Goal: Information Seeking & Learning: Learn about a topic

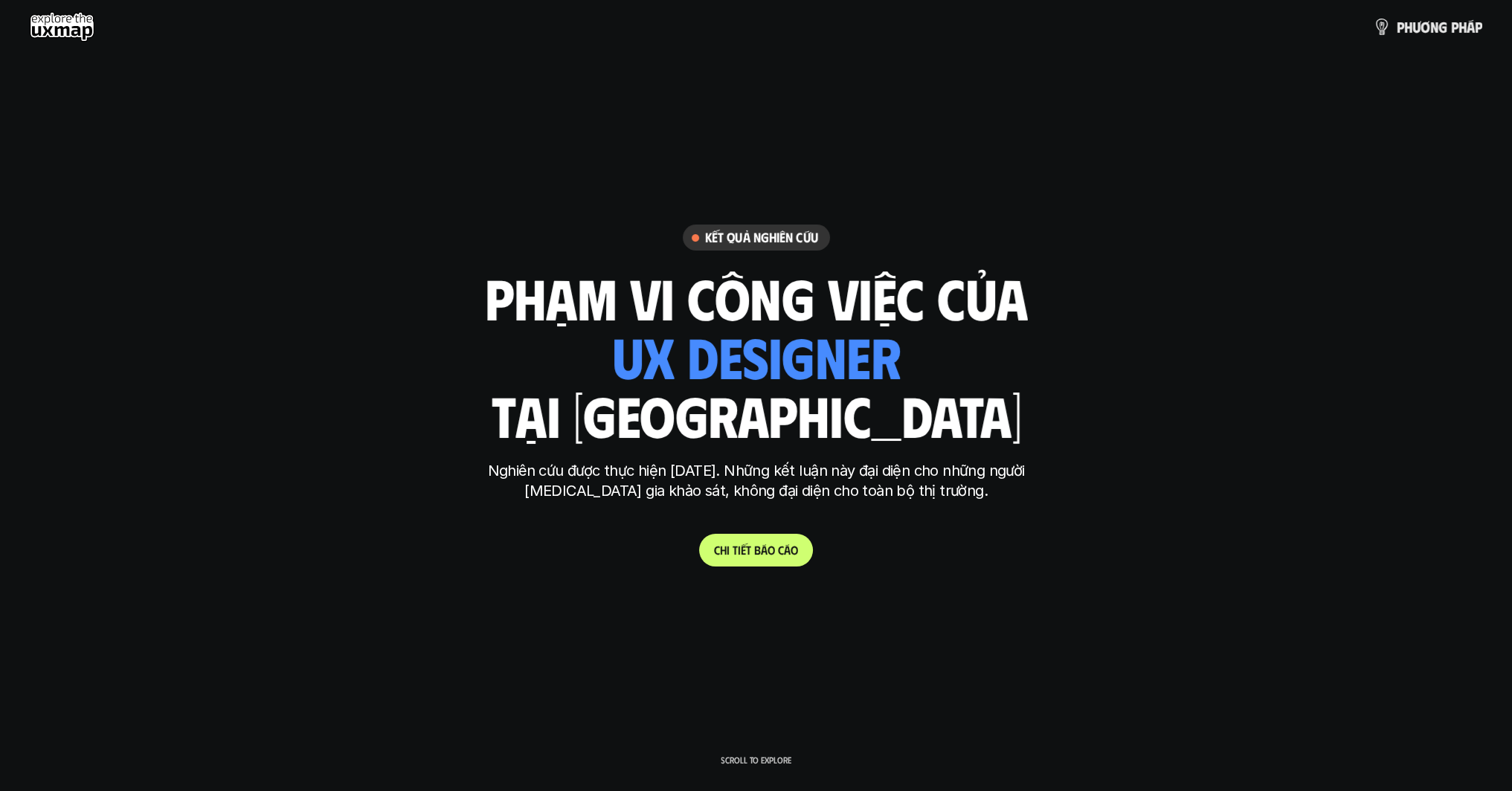
click at [788, 559] on link "C h i t i ế t b á o c á o" at bounding box center [756, 550] width 114 height 32
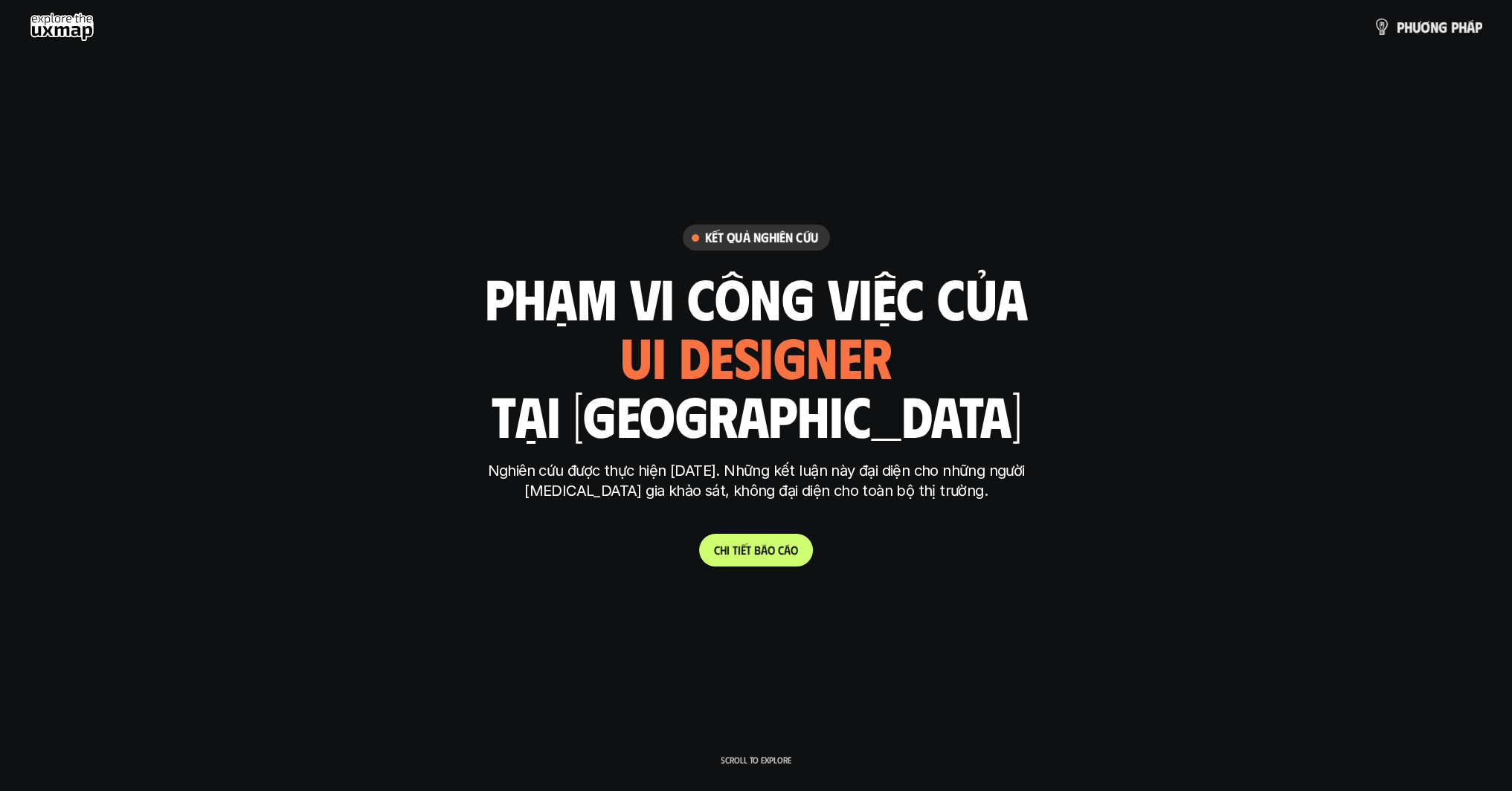
click at [517, 1] on div "p h ư ơ n g p h á p" at bounding box center [756, 26] width 1512 height 54
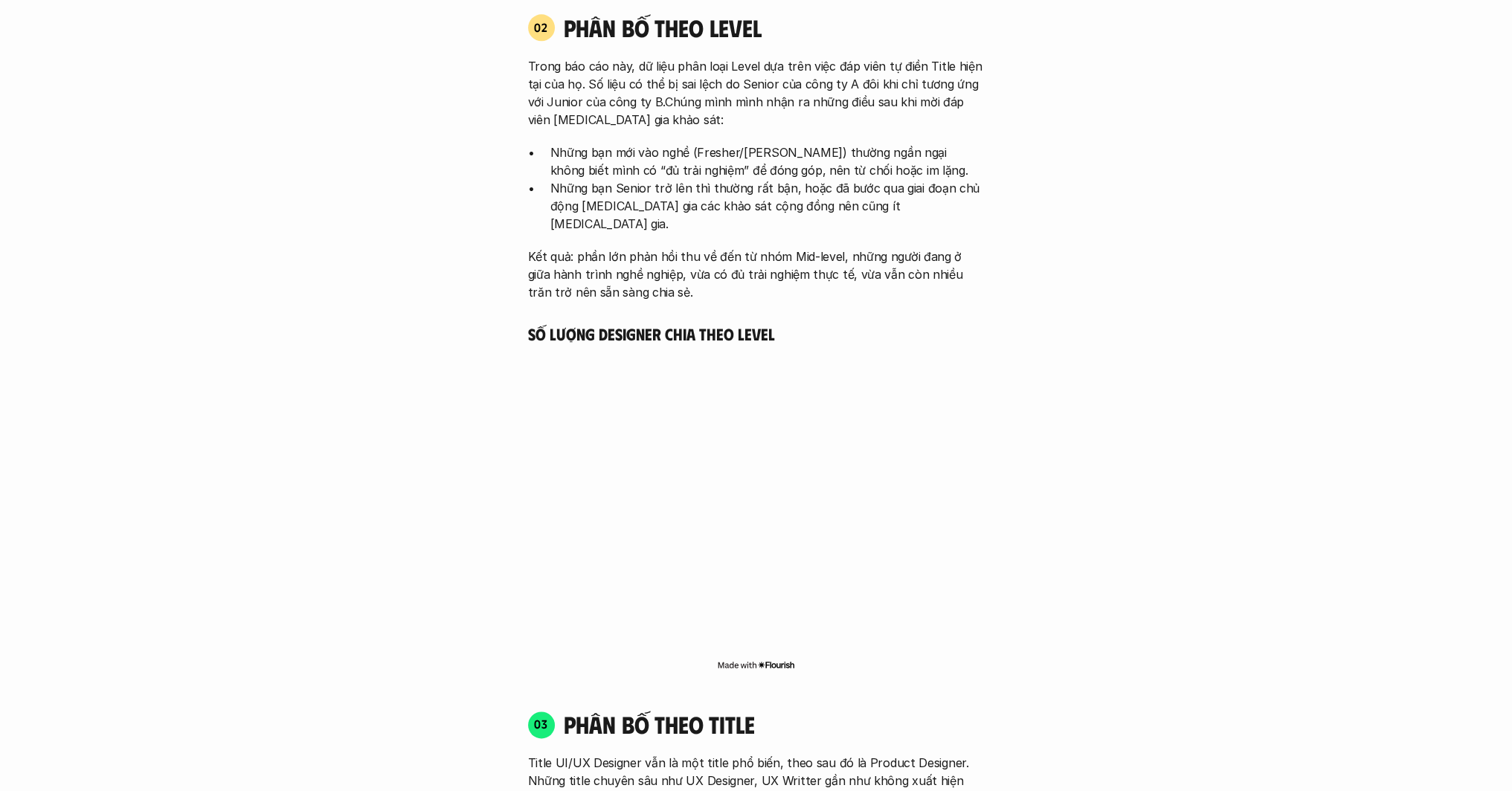
scroll to position [2900, 0]
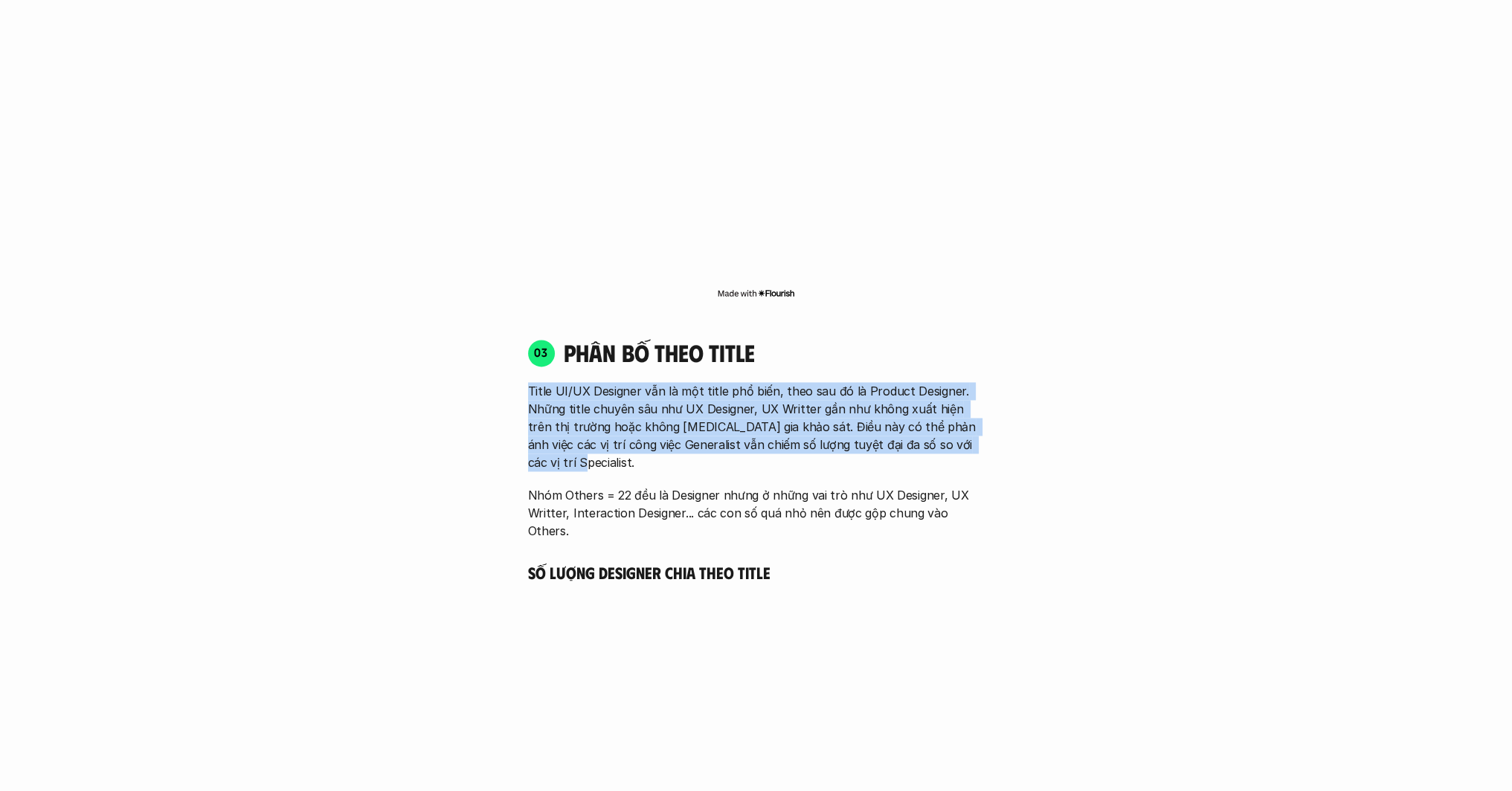
drag, startPoint x: 598, startPoint y: 380, endPoint x: 973, endPoint y: 438, distance: 379.5
click at [973, 438] on div "03 phân bố theo title Title UI/UX Designer vẫn là một title phổ biến, theo sau …" at bounding box center [756, 439] width 484 height 202
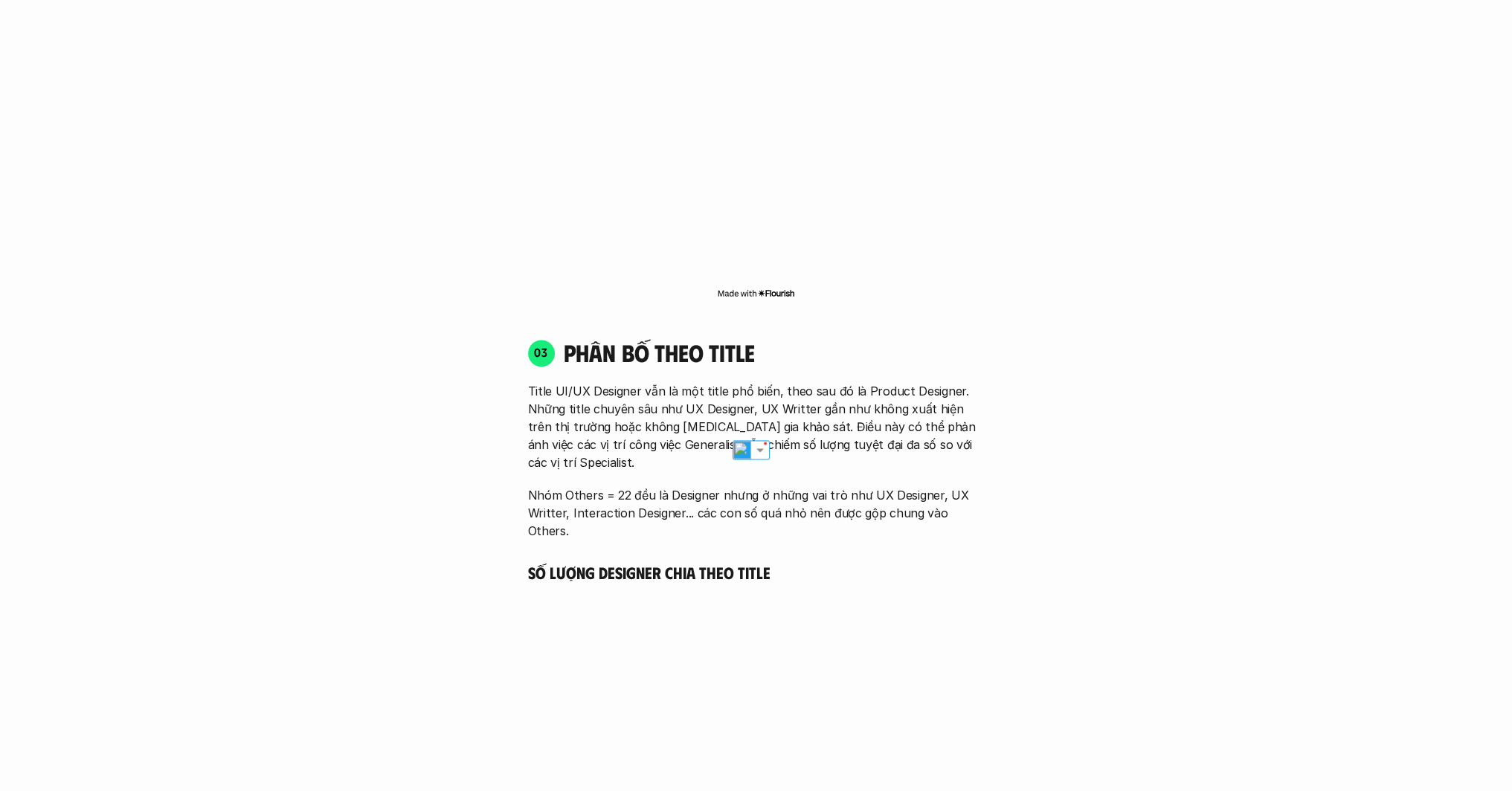
click at [1148, 465] on div "01 Phân bố theo background 03 nhóm ngành chính của những người [MEDICAL_DATA] g…" at bounding box center [756, 485] width 952 height 2881
drag, startPoint x: 863, startPoint y: 396, endPoint x: 898, endPoint y: 400, distance: 35.2
click at [898, 400] on p "Title UI/UX Designer vẫn là một title phổ biến, theo sau đó là Product Designer…" at bounding box center [756, 427] width 456 height 89
click at [1068, 450] on div "01 Phân bố theo background 03 nhóm ngành chính của những người [MEDICAL_DATA] g…" at bounding box center [756, 485] width 952 height 2881
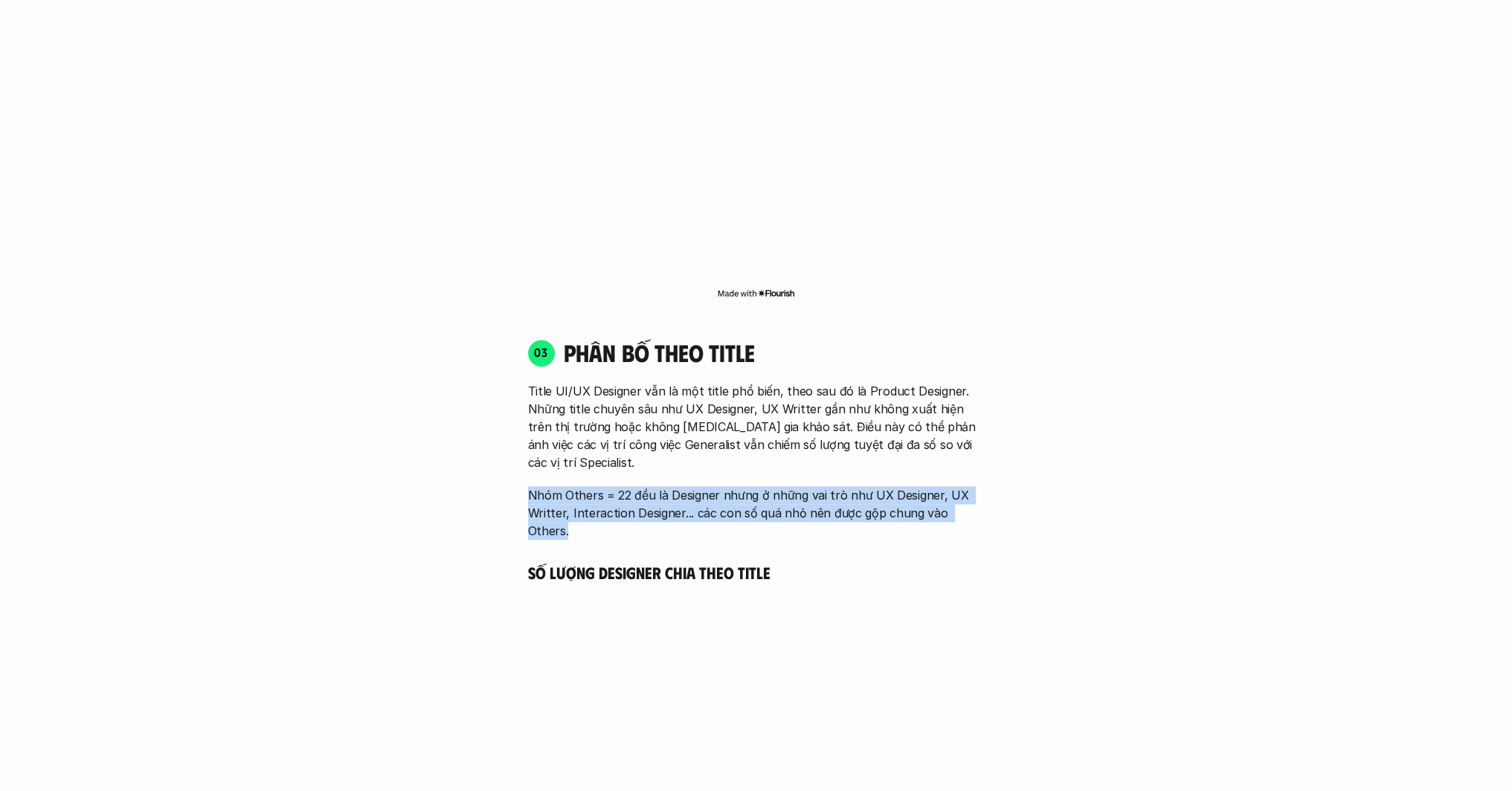
drag, startPoint x: 518, startPoint y: 453, endPoint x: 1008, endPoint y: 489, distance: 491.3
click at [988, 486] on div "03 phân bố theo title Title UI/UX Designer vẫn là một title phổ biến, theo sau …" at bounding box center [756, 580] width 484 height 514
click at [1041, 489] on div "01 Phân bố theo background 03 nhóm ngành chính của những người [MEDICAL_DATA] g…" at bounding box center [756, 485] width 952 height 2881
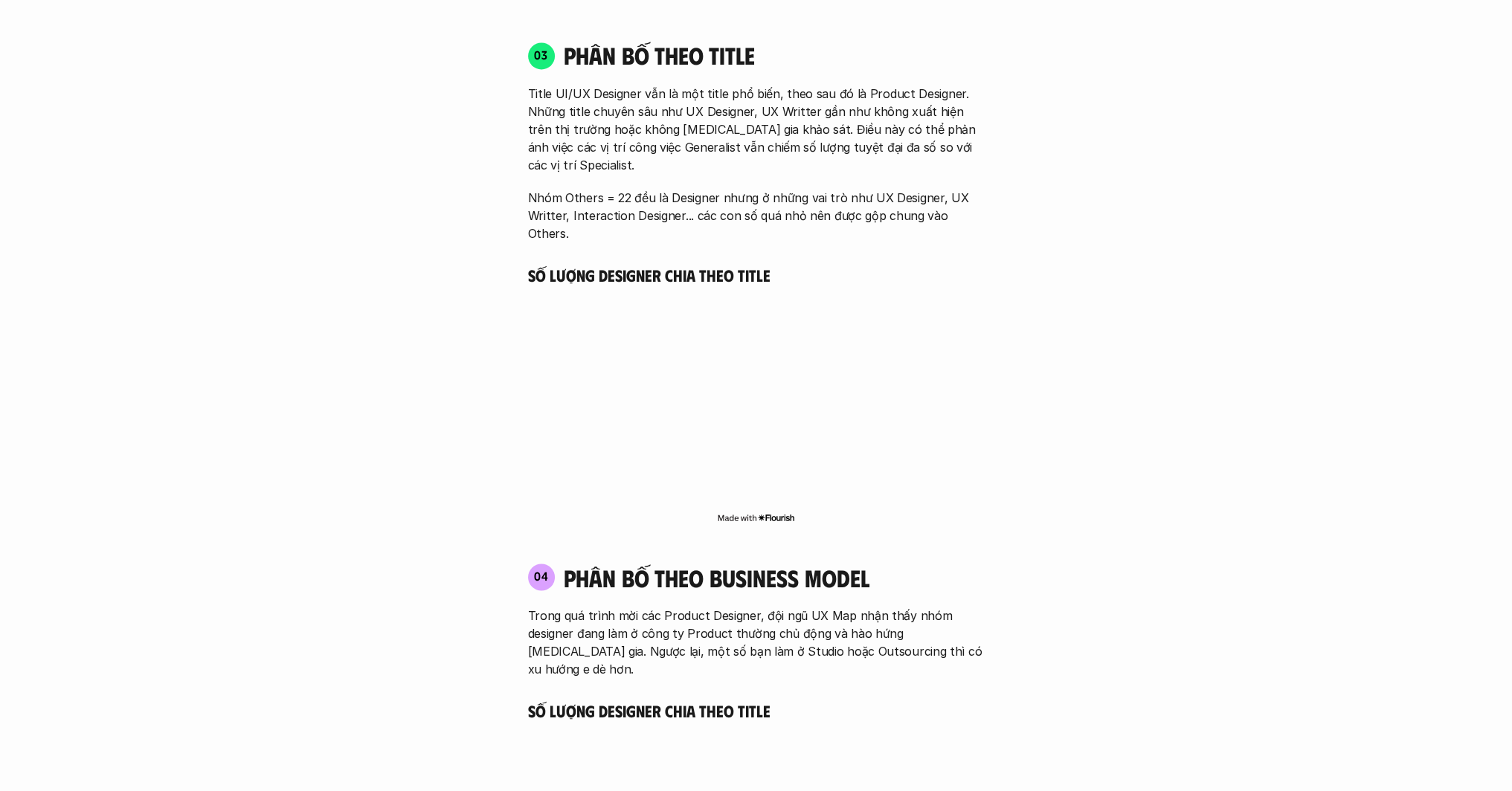
scroll to position [3272, 0]
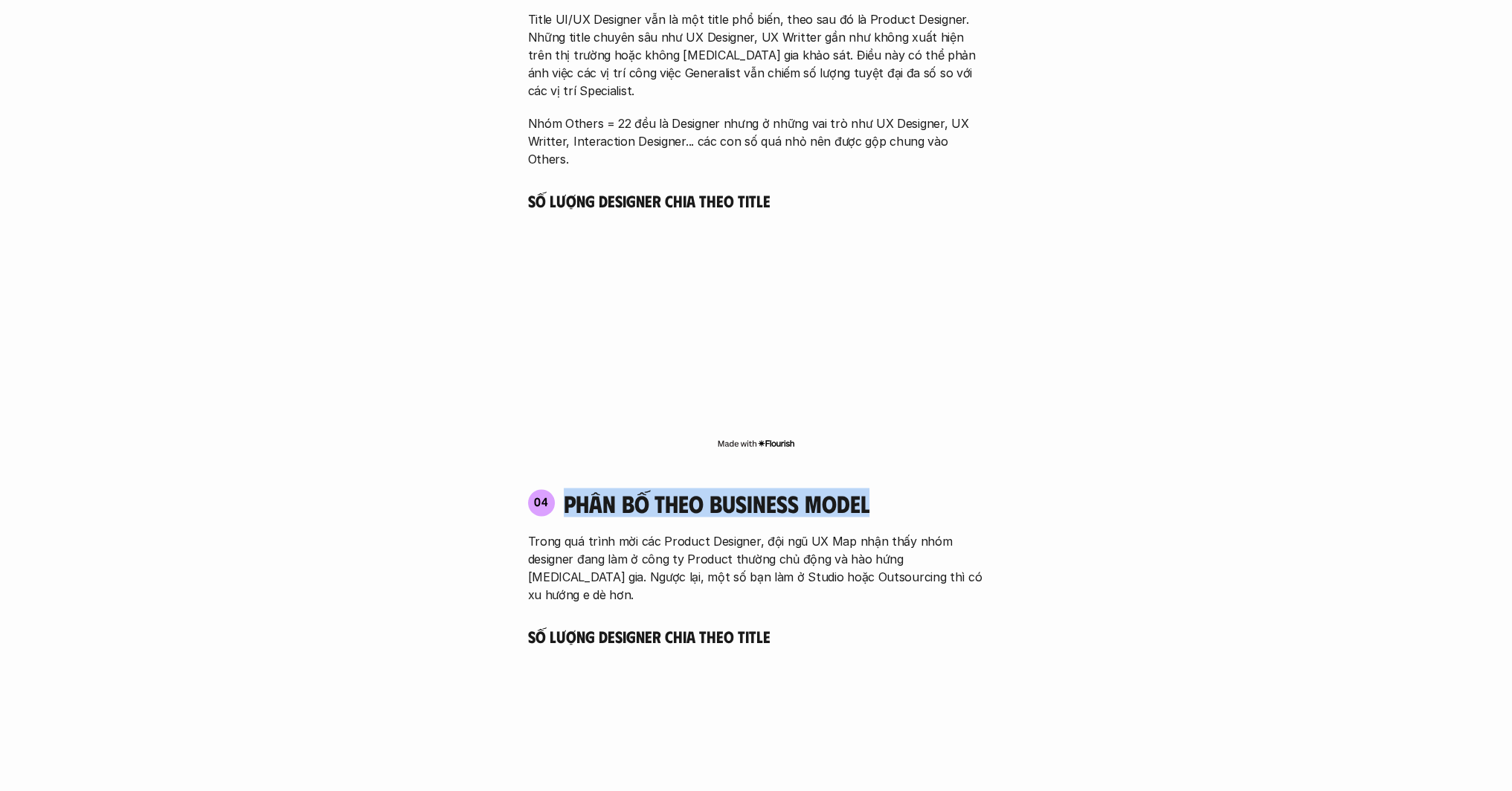
drag, startPoint x: 559, startPoint y: 444, endPoint x: 933, endPoint y: 448, distance: 374.0
click at [933, 489] on div "04 phân bố theo business model" at bounding box center [756, 502] width 456 height 28
click at [1118, 474] on div "01 Phân bố theo background 03 nhóm ngành chính của những người [MEDICAL_DATA] g…" at bounding box center [756, 113] width 952 height 2881
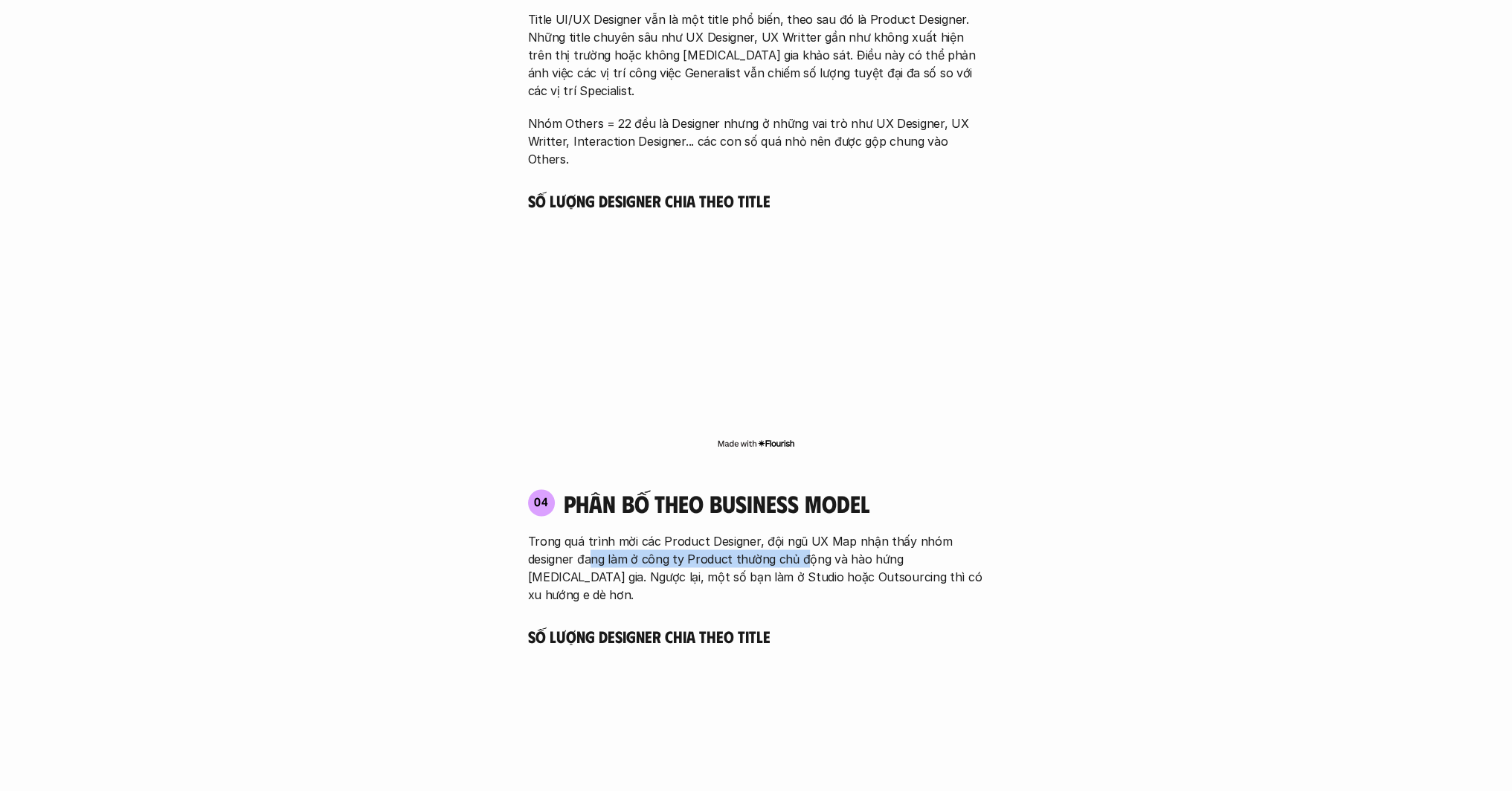
drag, startPoint x: 589, startPoint y: 508, endPoint x: 818, endPoint y: 516, distance: 229.1
click at [803, 532] on p "Trong quá trình mời các Product Designer, đội ngũ UX Map nhận thấy nhóm designe…" at bounding box center [756, 567] width 456 height 71
click at [985, 536] on div "04 phân bố theo business model Trong quá trình mời các Product Designer, đội ng…" at bounding box center [756, 672] width 484 height 398
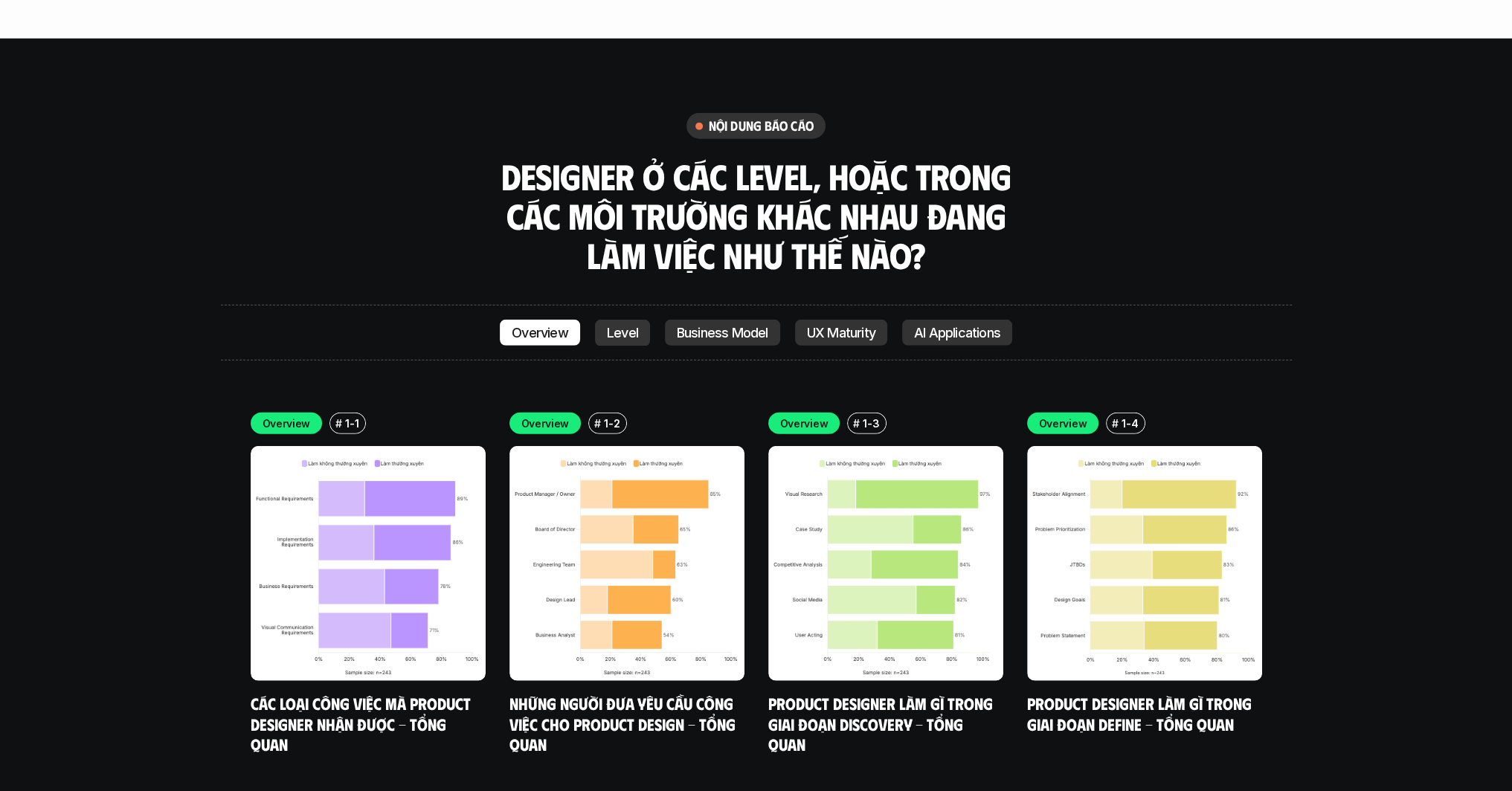
scroll to position [4834, 0]
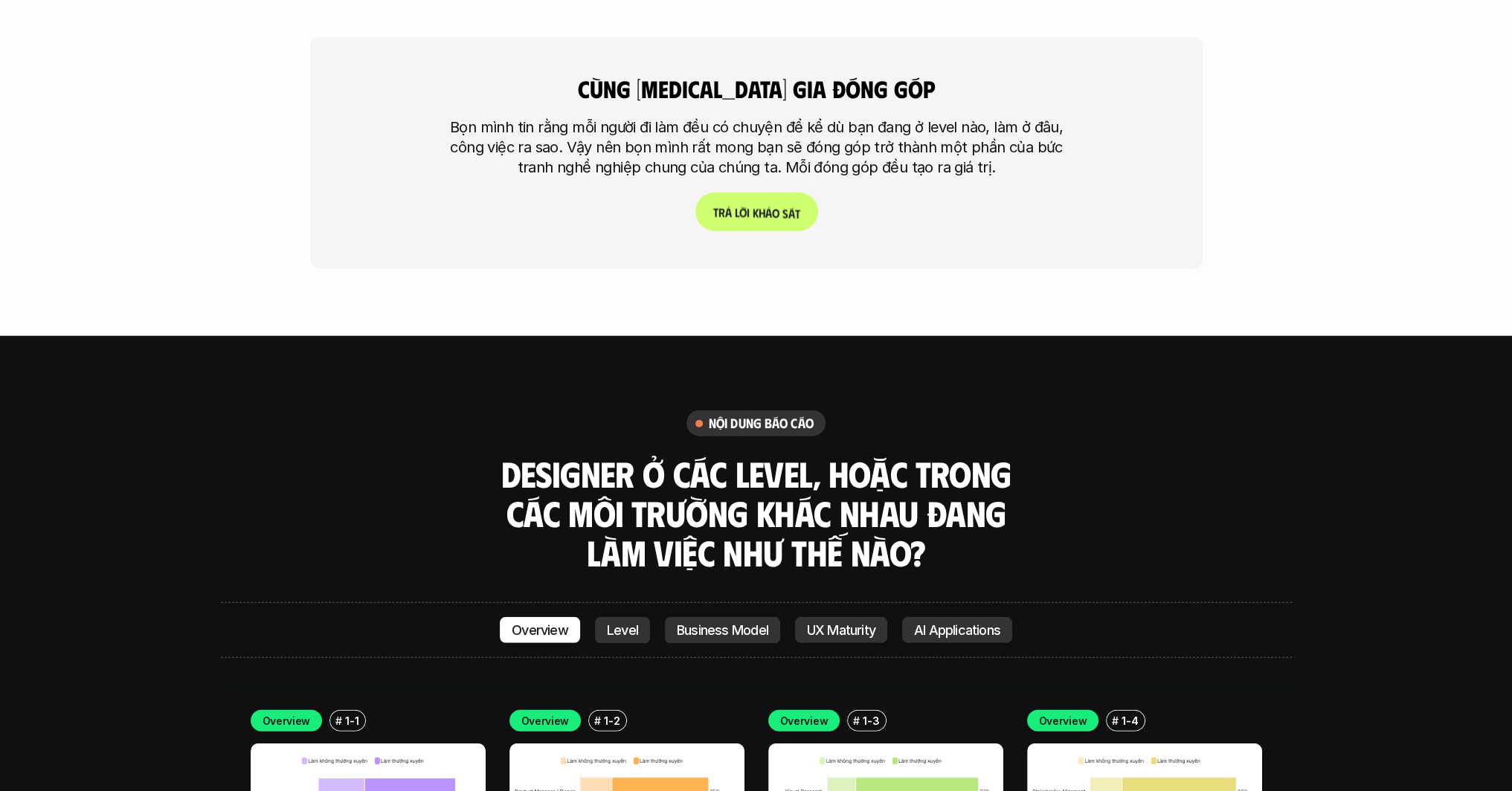
click at [768, 205] on p "T r ả l ờ i k h ả o s á t" at bounding box center [756, 212] width 87 height 14
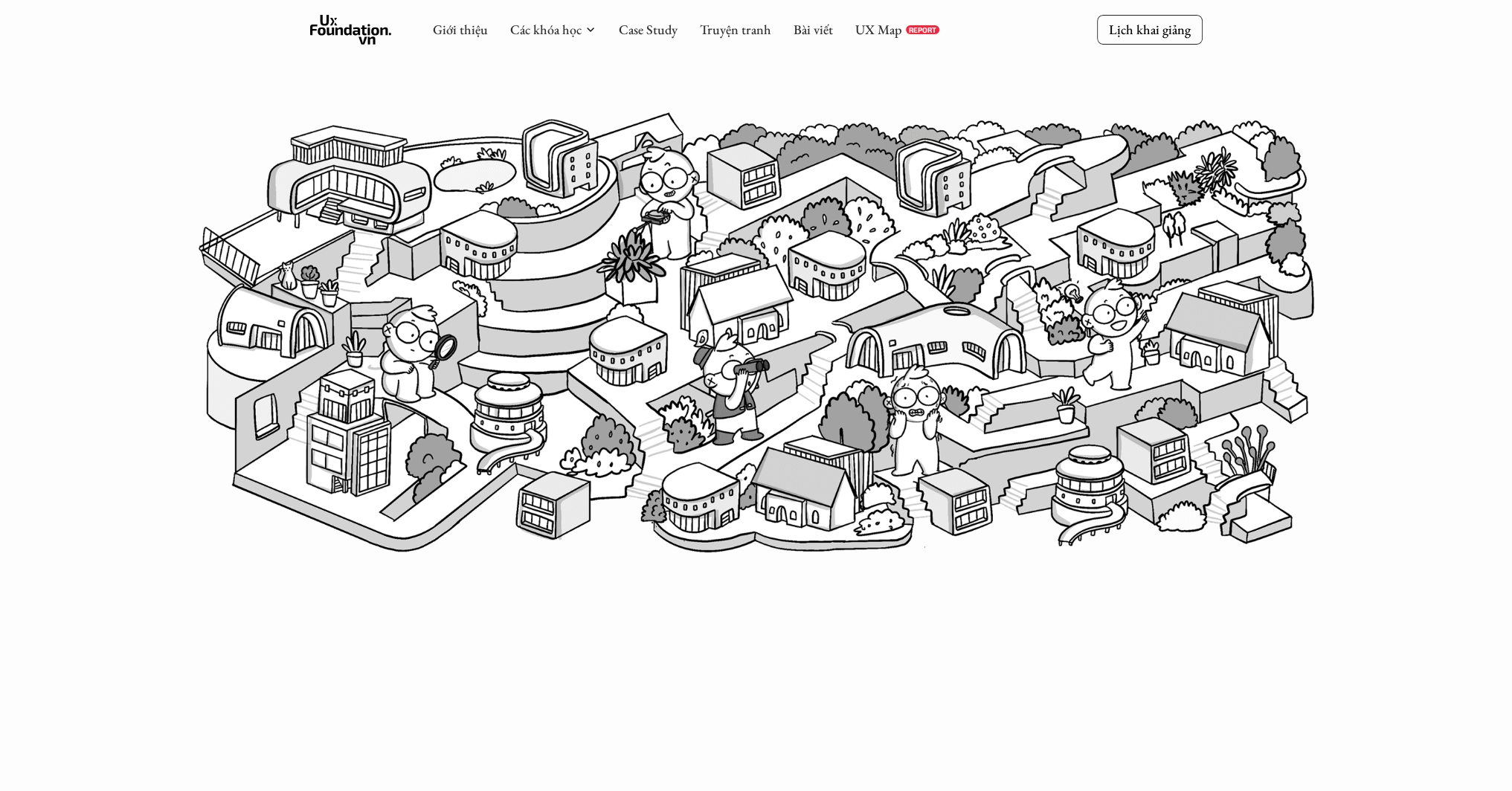
scroll to position [6, 0]
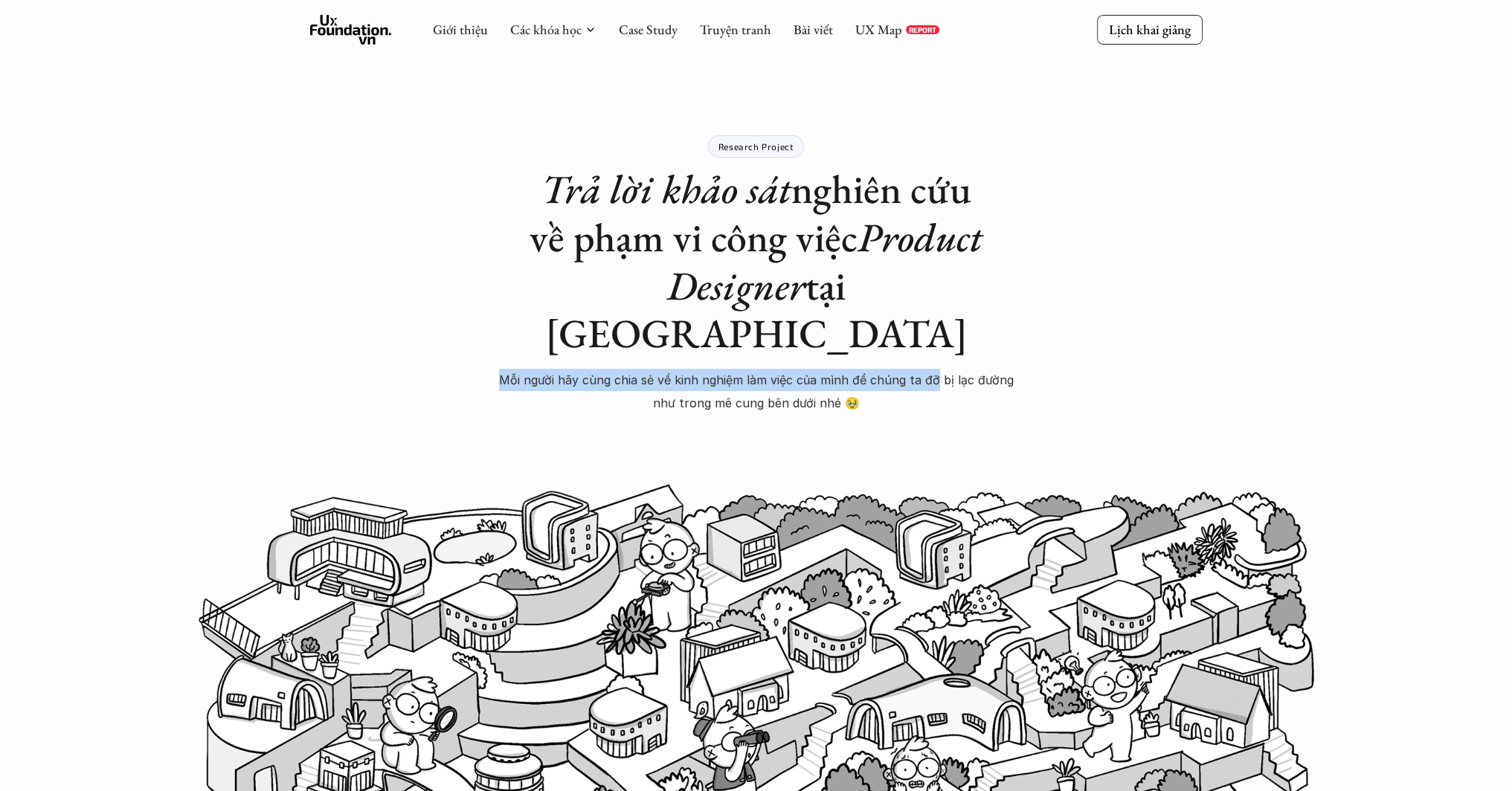
drag, startPoint x: 438, startPoint y: 333, endPoint x: 937, endPoint y: 340, distance: 499.0
click at [937, 340] on div "Research Project Trả lời khảo sát nghiên cứu về phạm vi công việc Product Desig…" at bounding box center [756, 499] width 1512 height 1010
click at [1129, 375] on div "Research Project Trả lời khảo sát nghiên cứu về phạm vi công việc Product Desig…" at bounding box center [756, 499] width 1512 height 1010
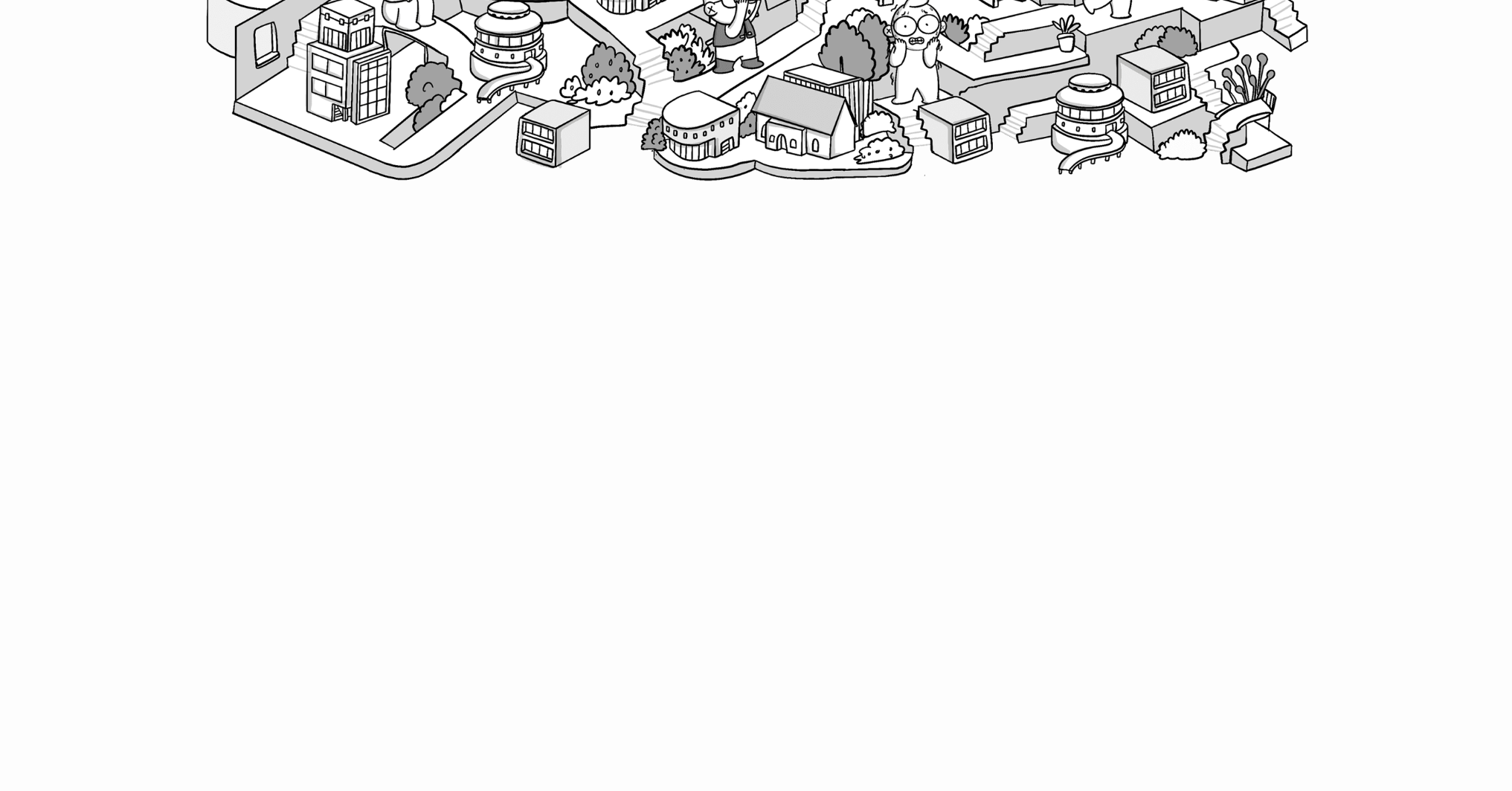
scroll to position [824, 0]
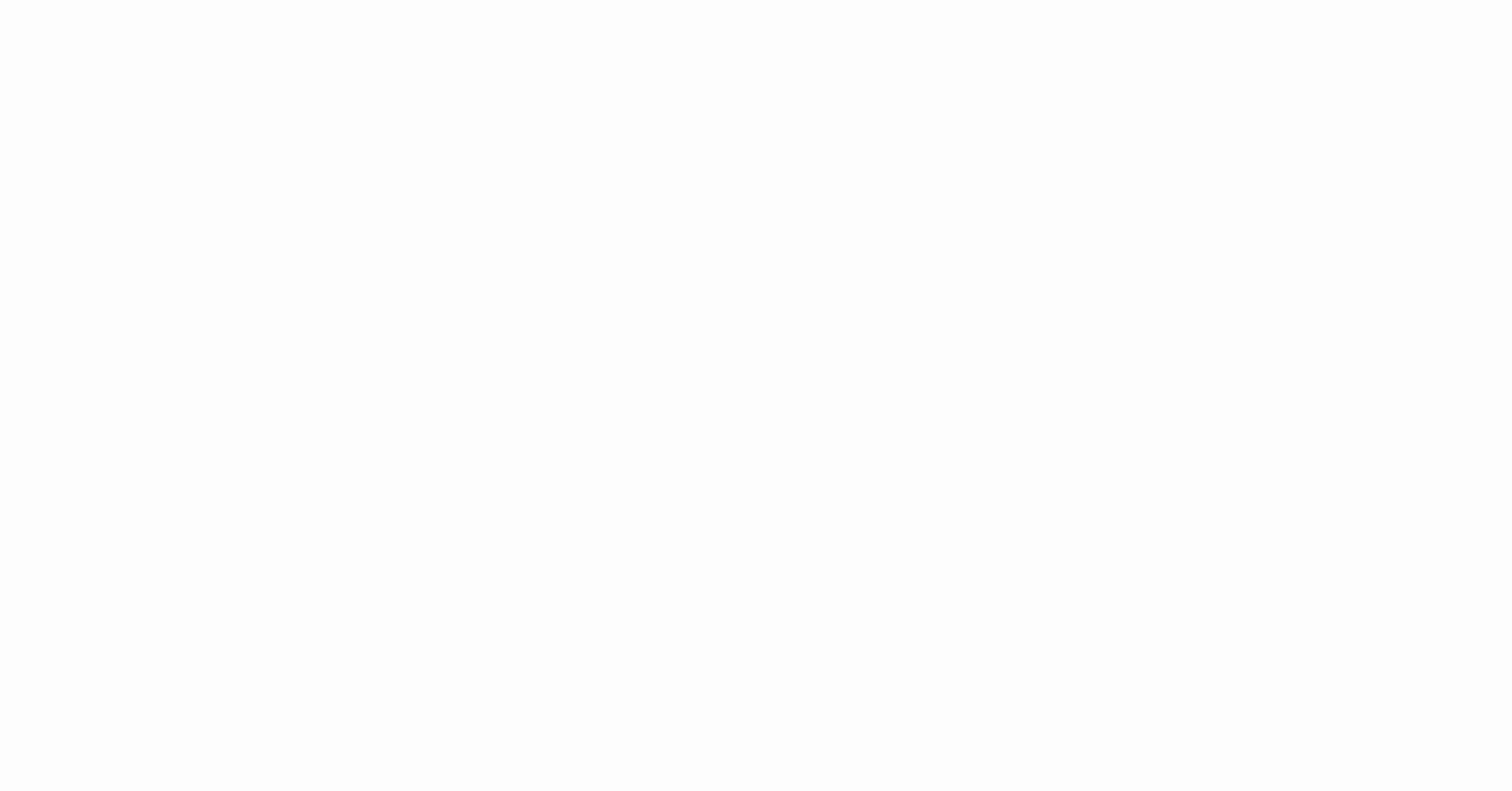
scroll to position [3415, 0]
click at [1129, 594] on div "Research Project Trả lời khảo sát nghiên cứu về phạm vi công việc Product Desig…" at bounding box center [756, 622] width 1512 height 8074
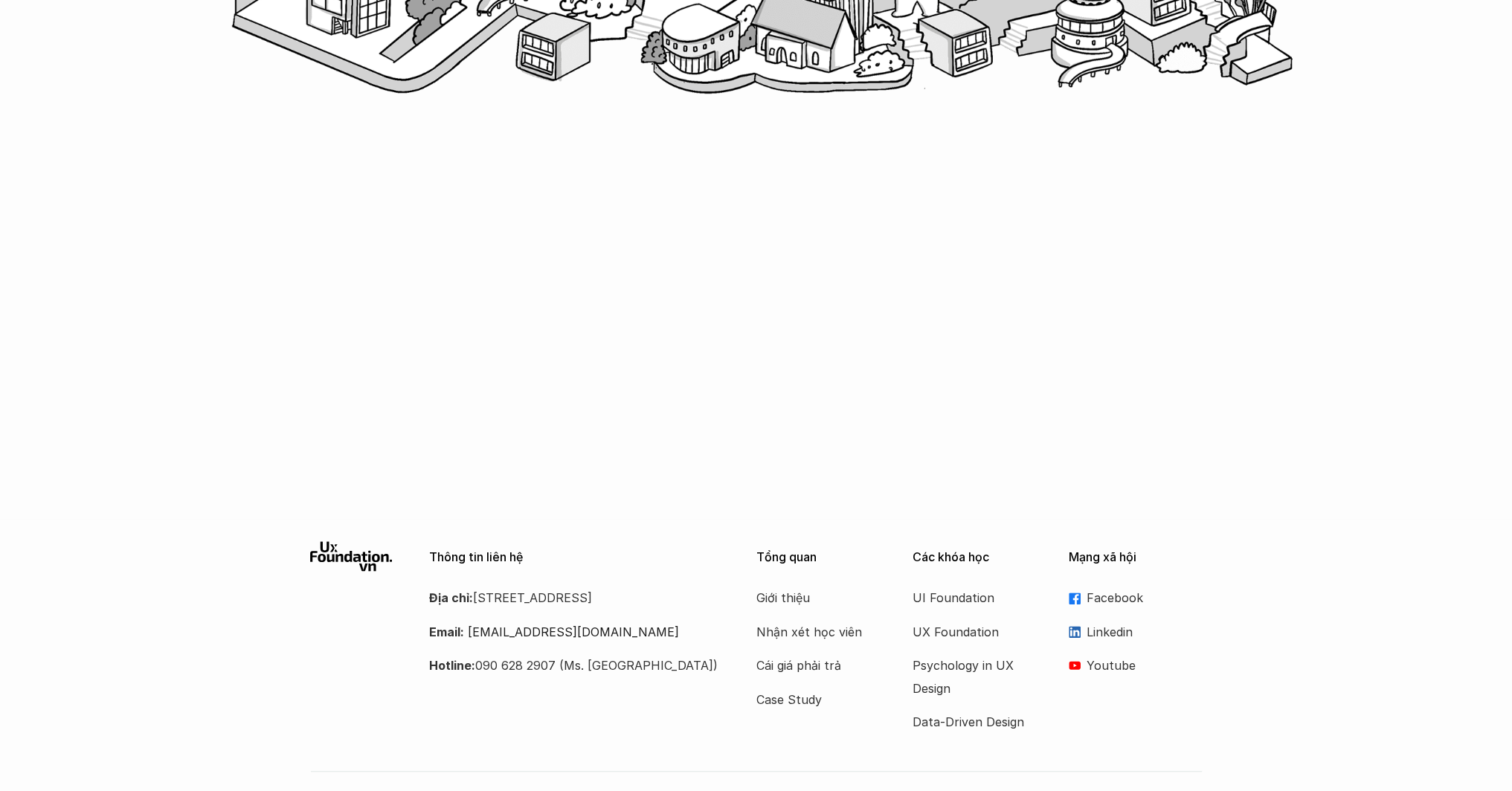
scroll to position [688, 0]
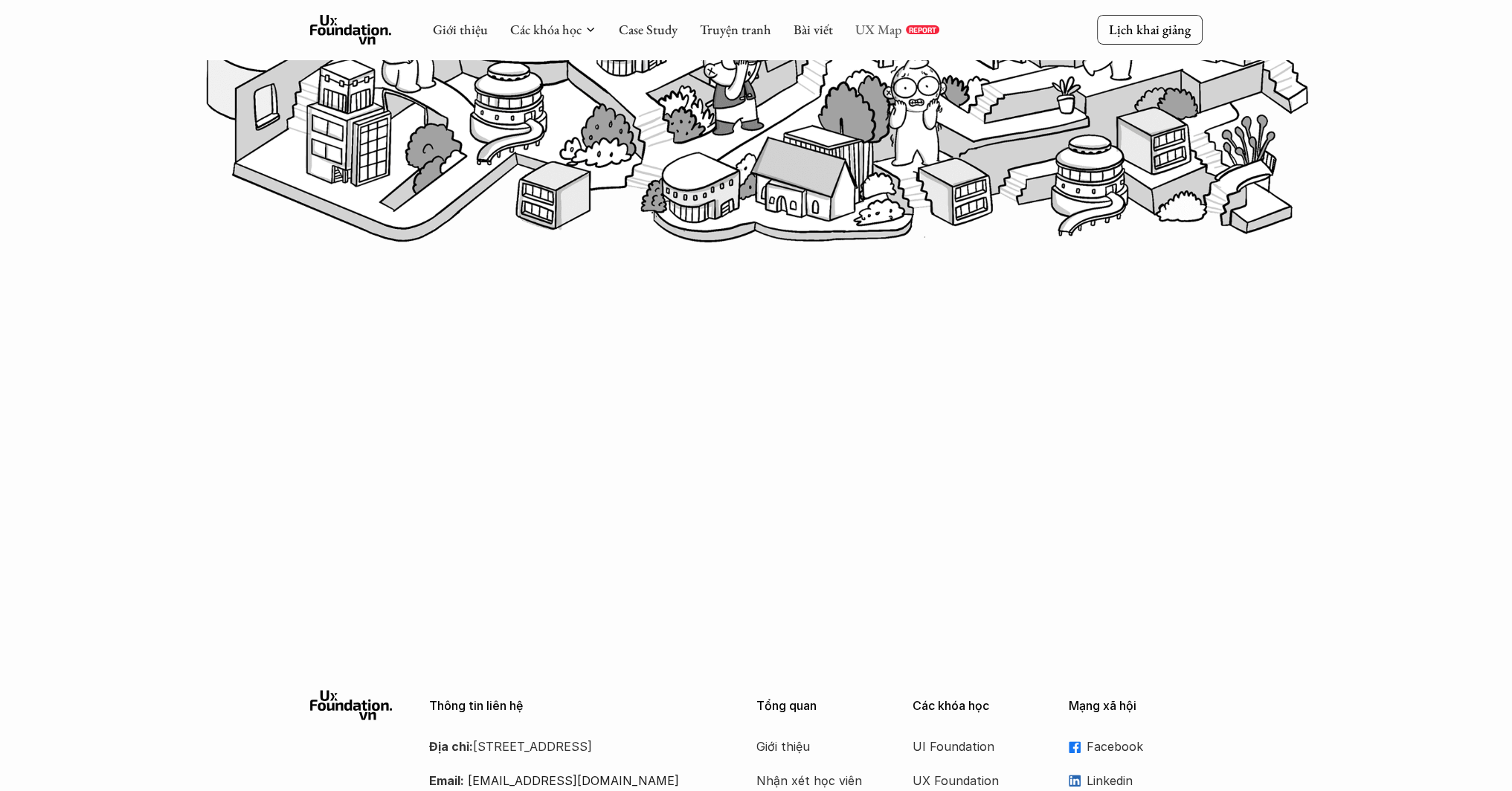
click at [873, 29] on link "UX Map" at bounding box center [879, 29] width 47 height 17
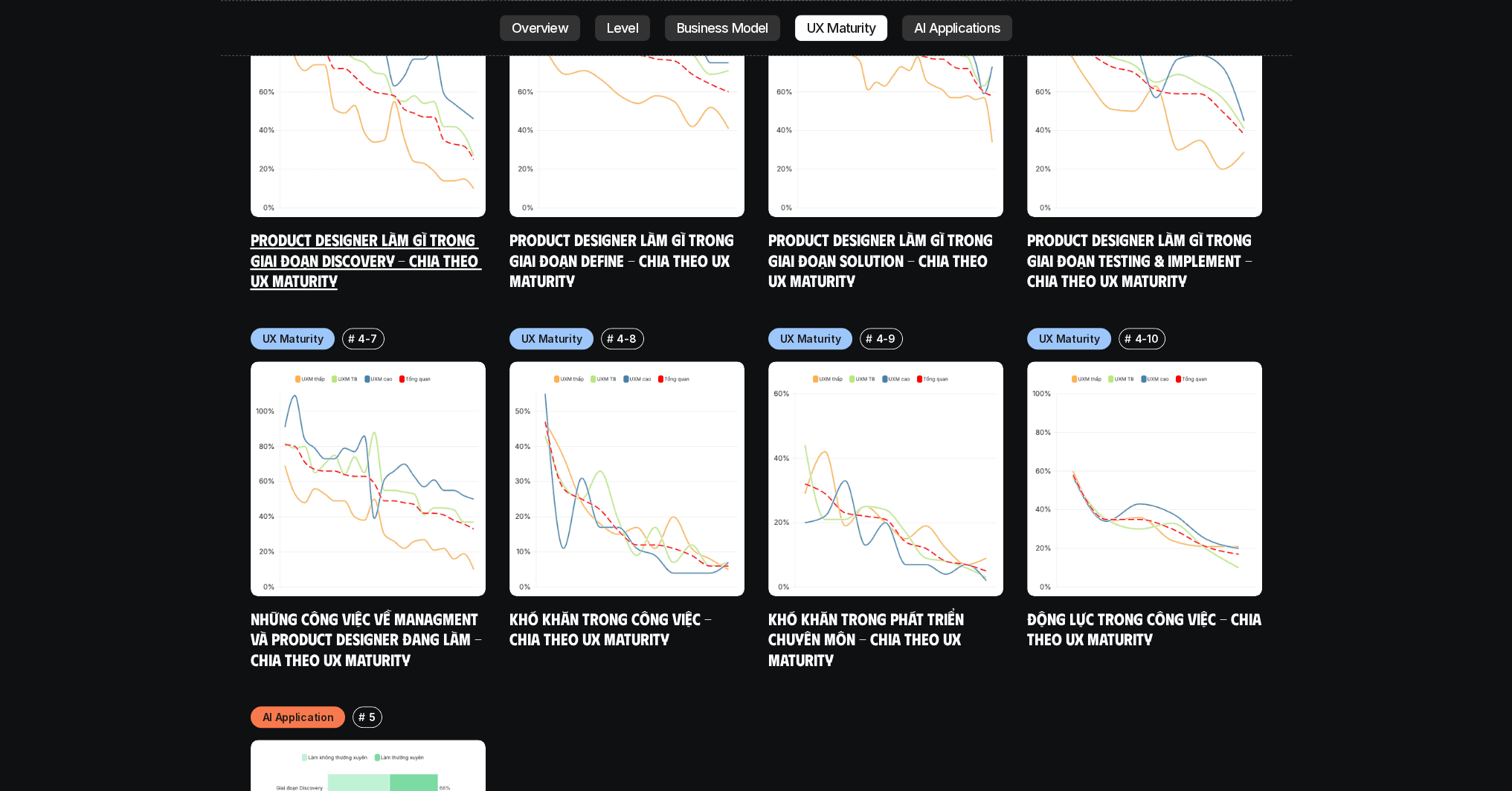
scroll to position [8850, 0]
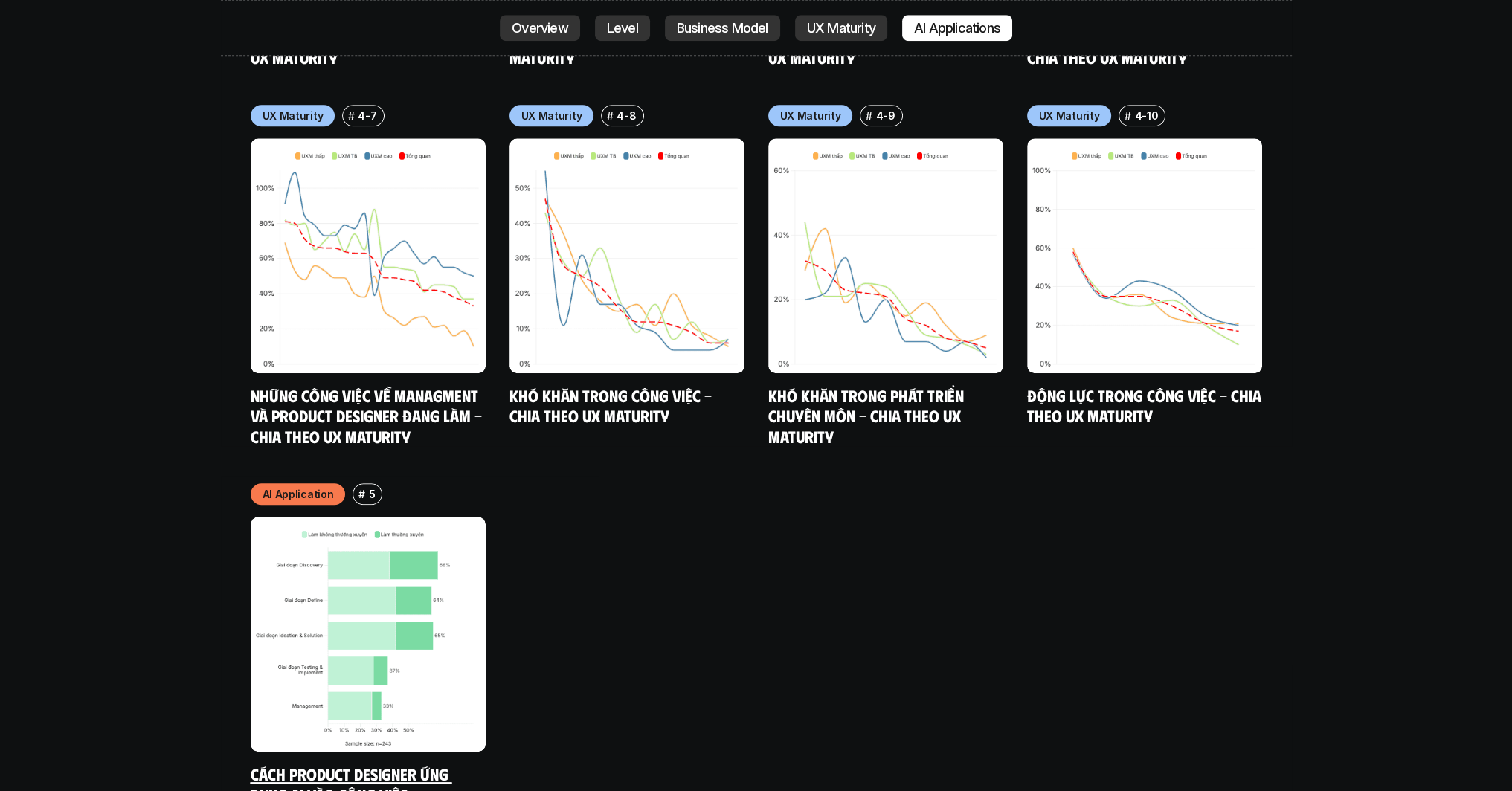
click at [441, 611] on img at bounding box center [368, 634] width 235 height 235
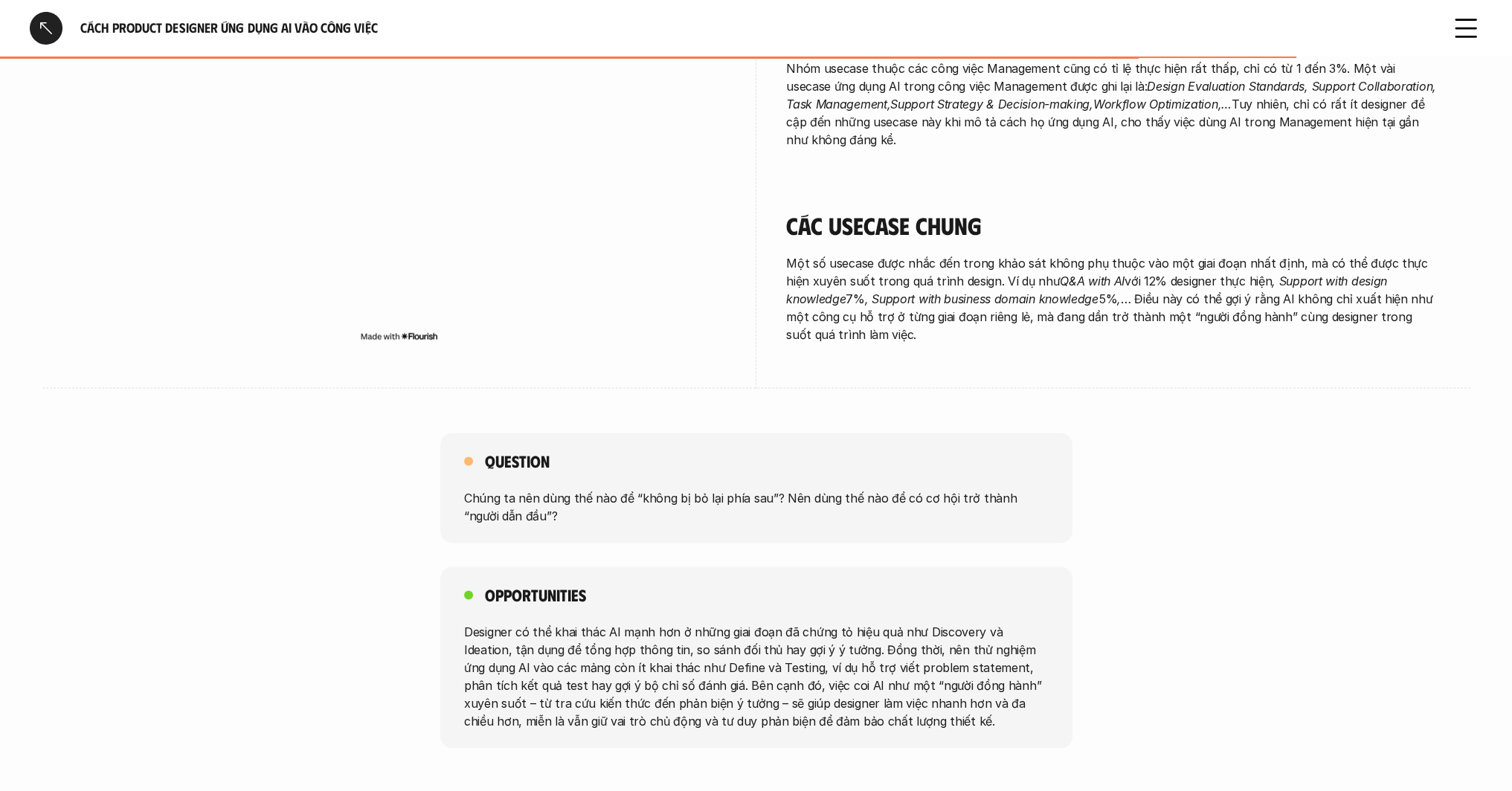
scroll to position [2248, 0]
